Goal: Information Seeking & Learning: Find specific fact

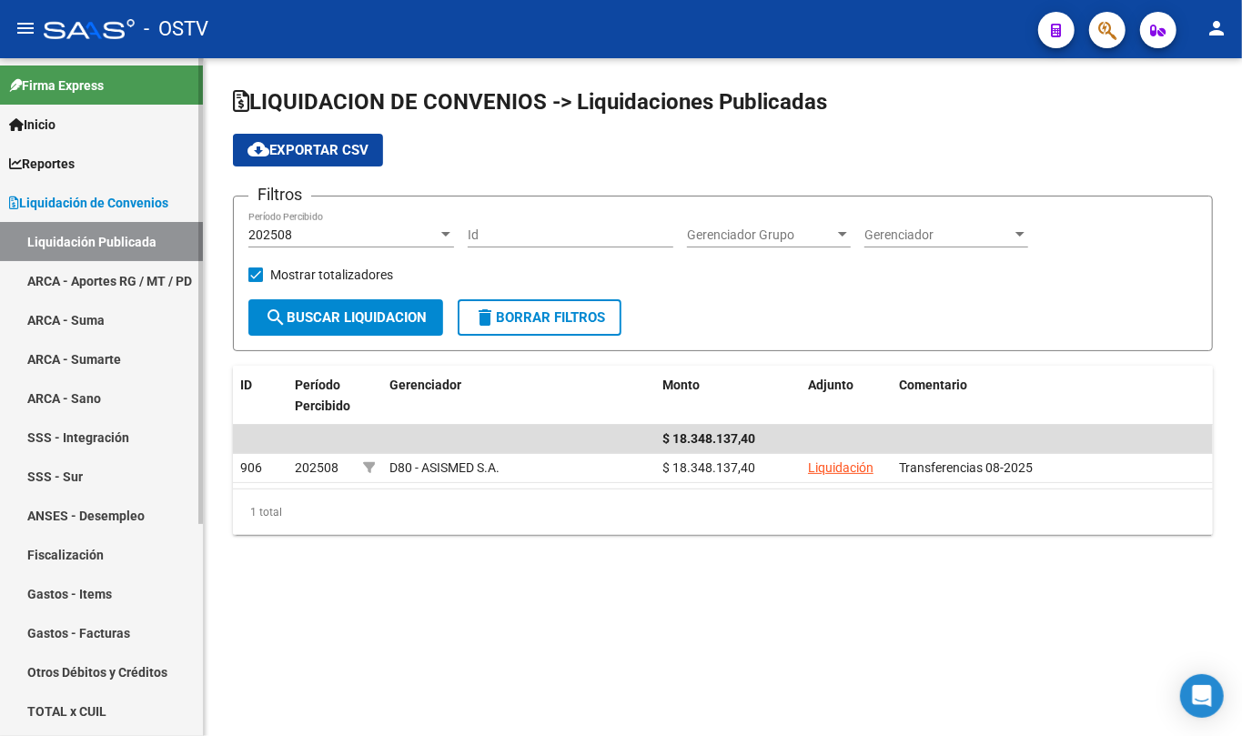
click at [99, 201] on span "Liquidación de Convenios" at bounding box center [88, 203] width 159 height 20
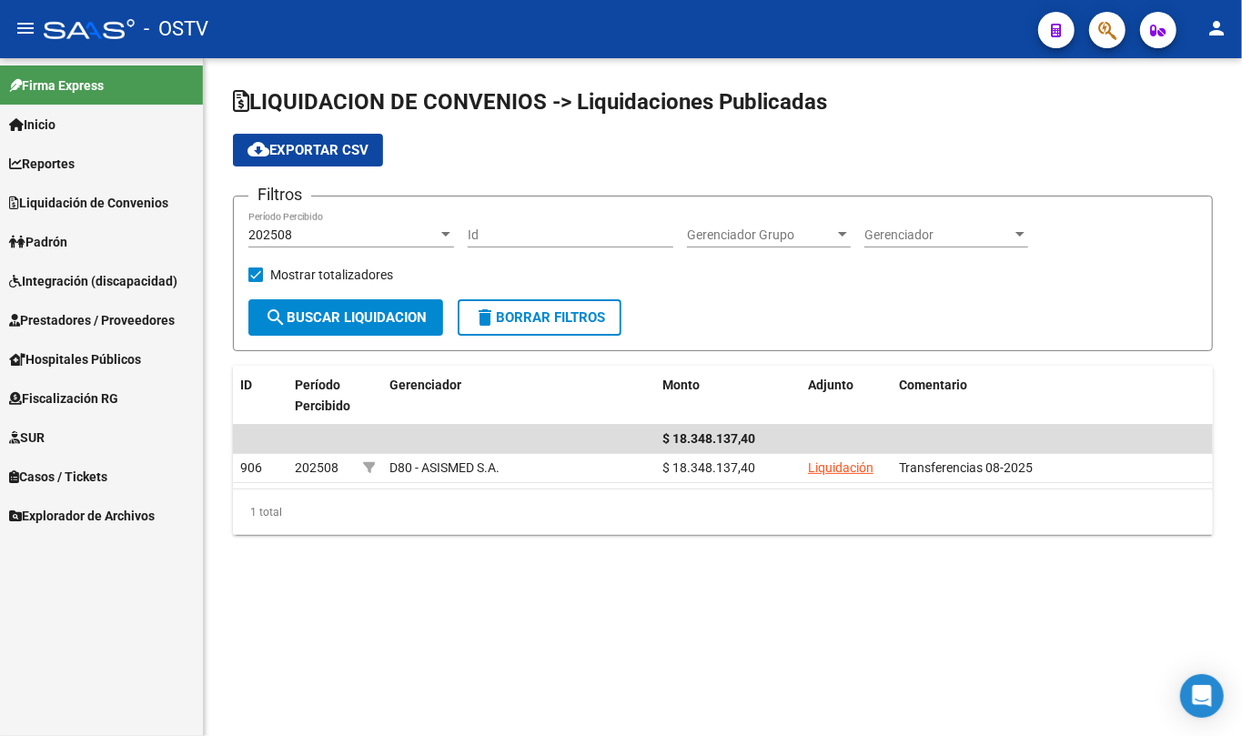
click at [78, 235] on link "Padrón" at bounding box center [101, 241] width 203 height 39
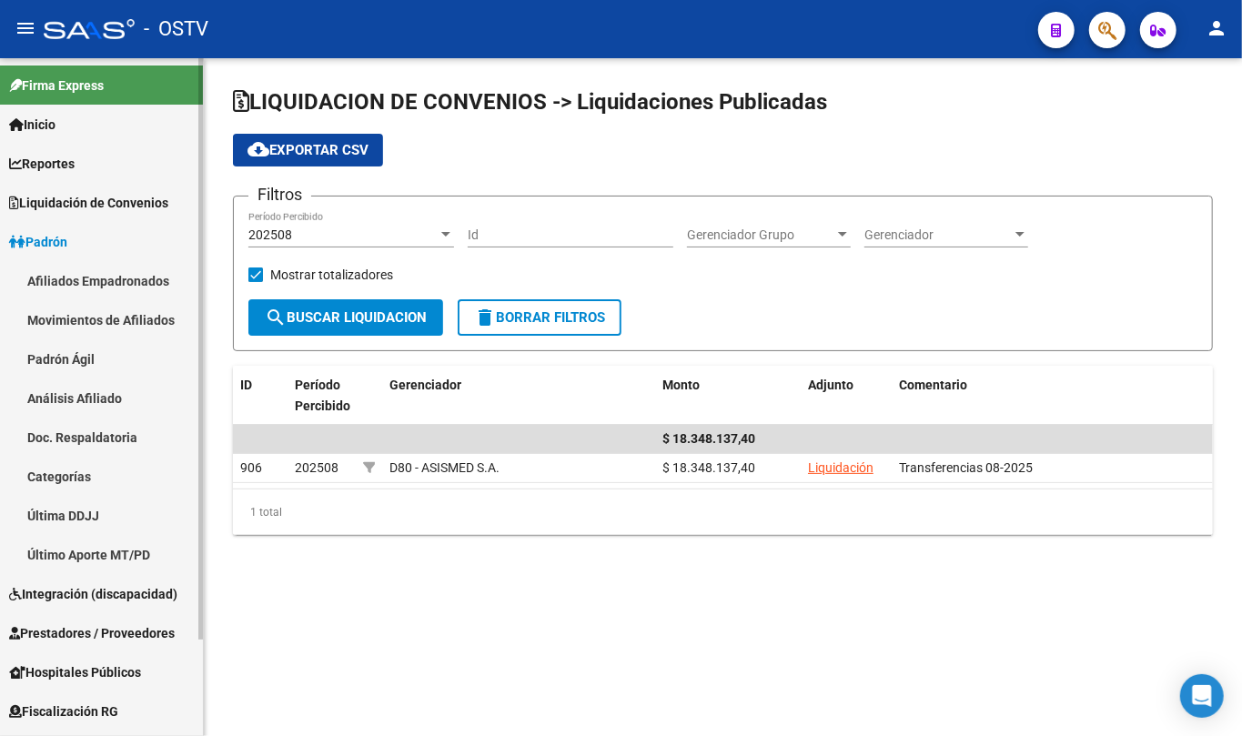
click at [86, 357] on link "Padrón Ágil" at bounding box center [101, 358] width 203 height 39
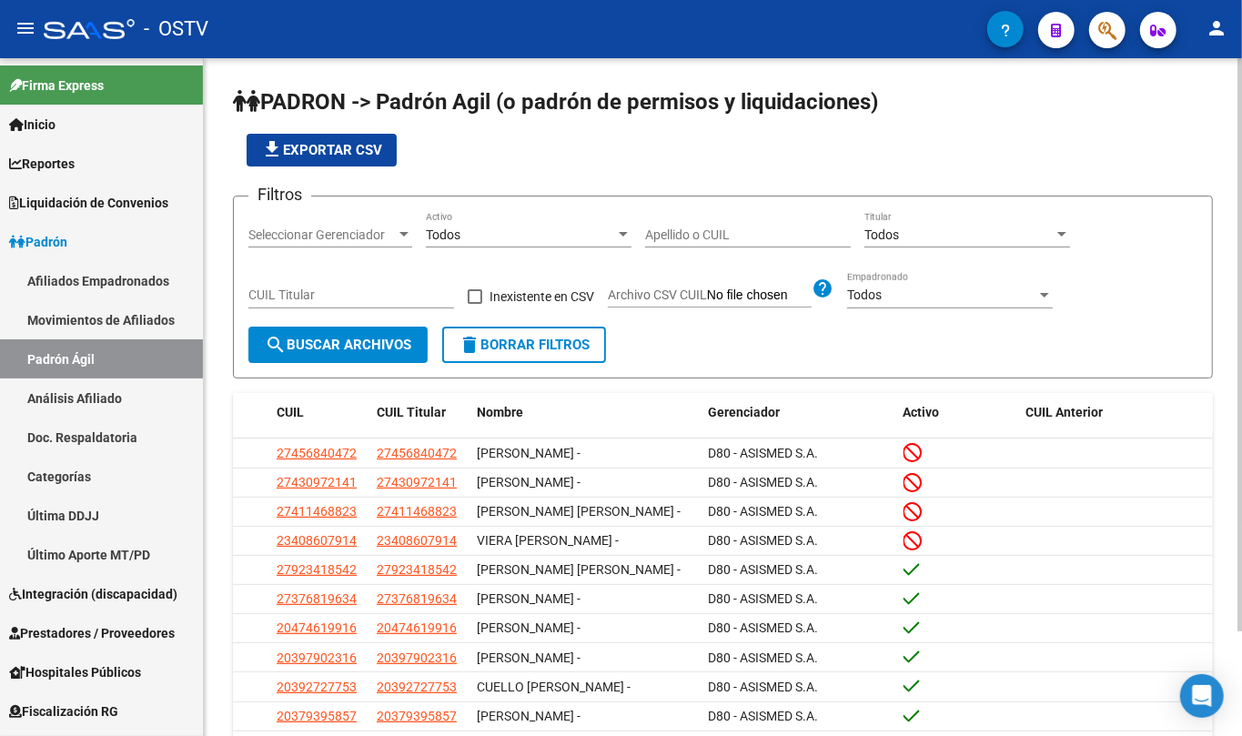
click at [690, 231] on input "Apellido o CUIL" at bounding box center [748, 234] width 206 height 15
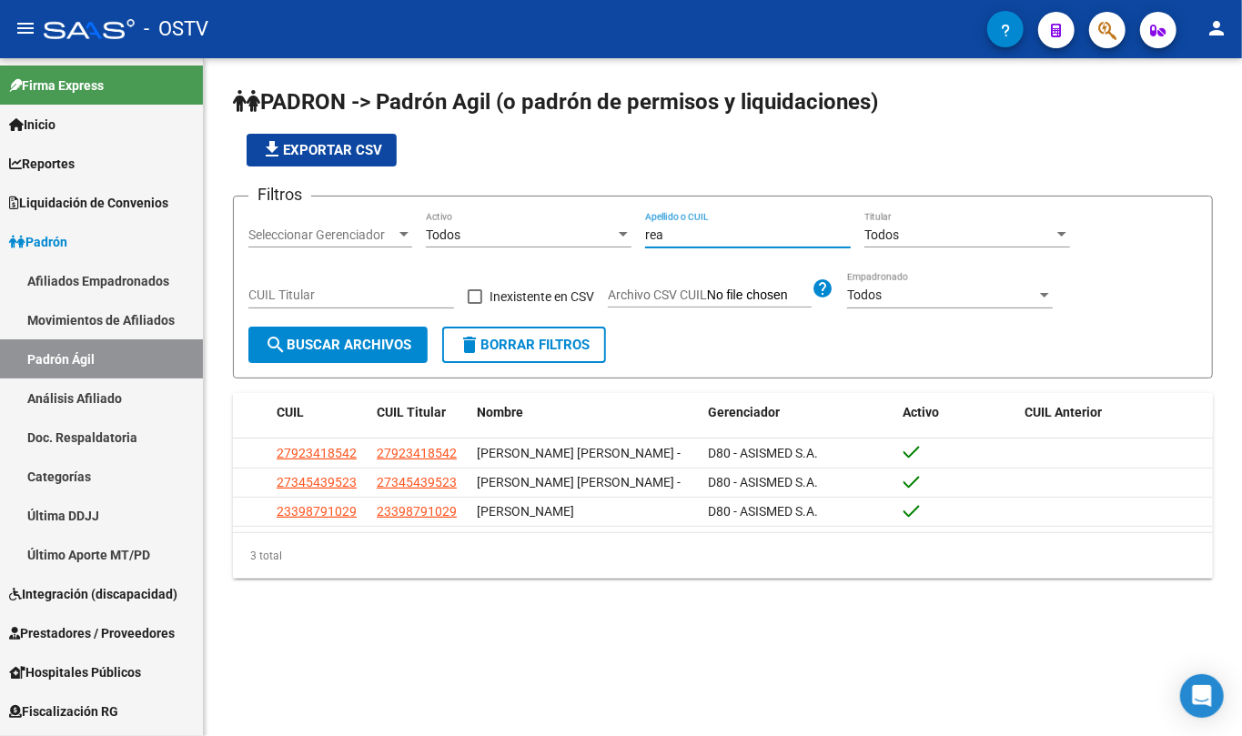
click at [673, 227] on input "rea" at bounding box center [748, 234] width 206 height 15
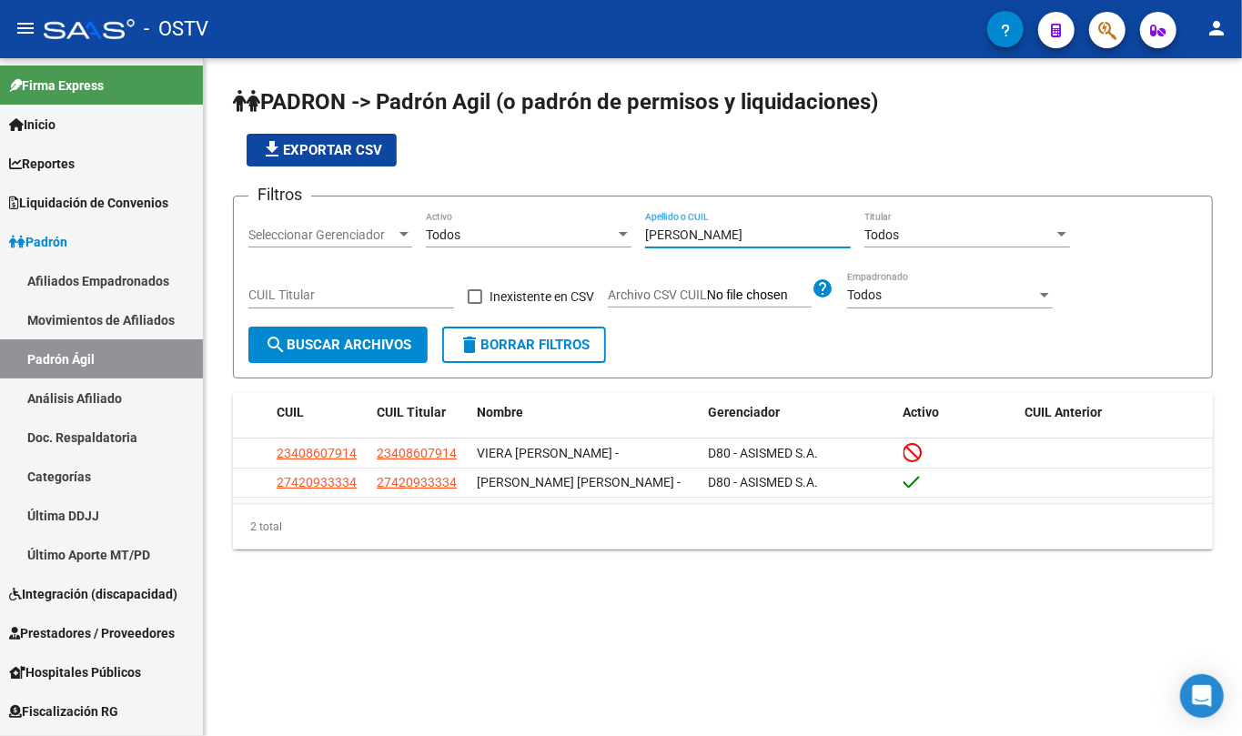
type input "[PERSON_NAME]"
